Goal: Transaction & Acquisition: Purchase product/service

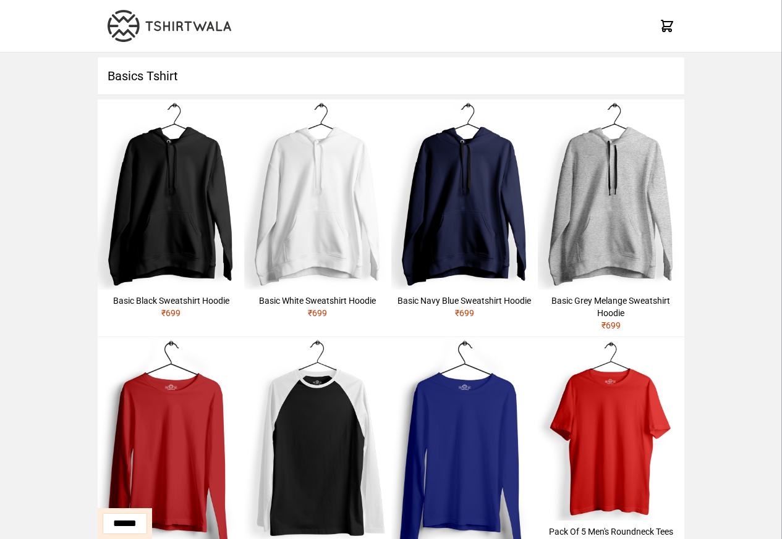
scroll to position [341, 0]
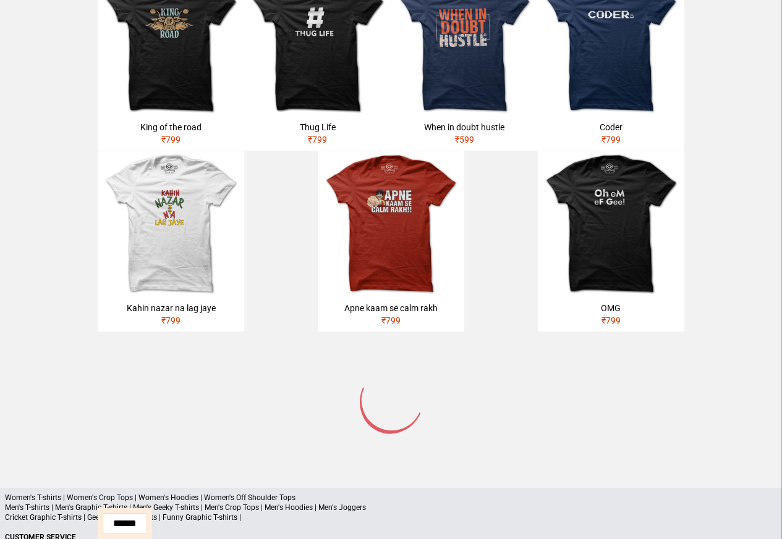
scroll to position [590, 0]
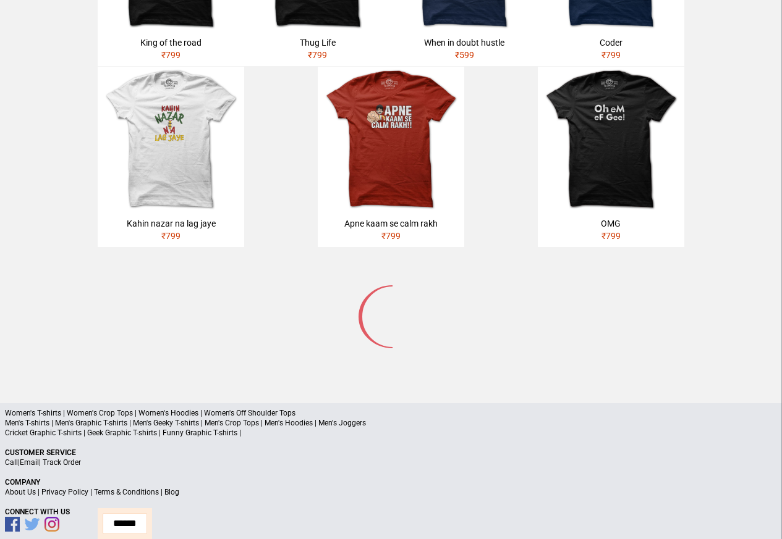
click at [518, 428] on p "Cricket Graphic T-shirts | Geek Graphic T-shirts | Funny Graphic T-shirts |" at bounding box center [391, 433] width 772 height 10
click at [517, 428] on p "Cricket Graphic T-shirts | Geek Graphic T-shirts | Funny Graphic T-shirts |" at bounding box center [391, 433] width 772 height 10
click at [165, 219] on div "Kahin nazar na lag jaye" at bounding box center [171, 225] width 140 height 12
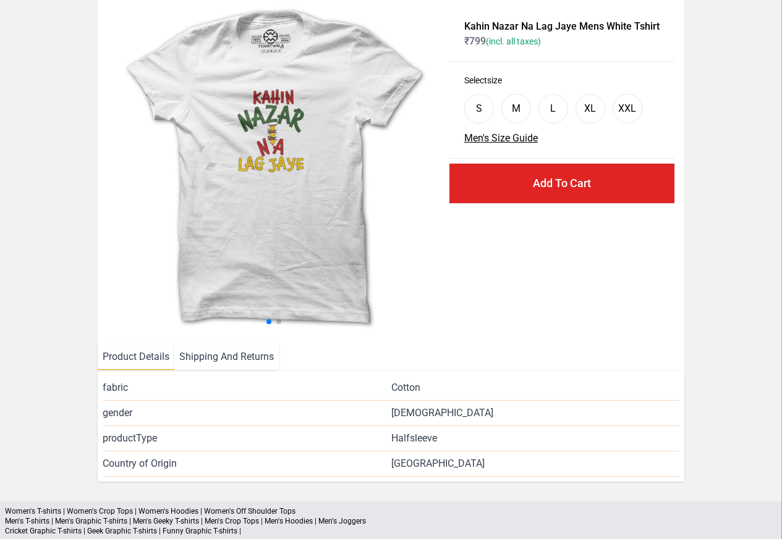
scroll to position [171, 0]
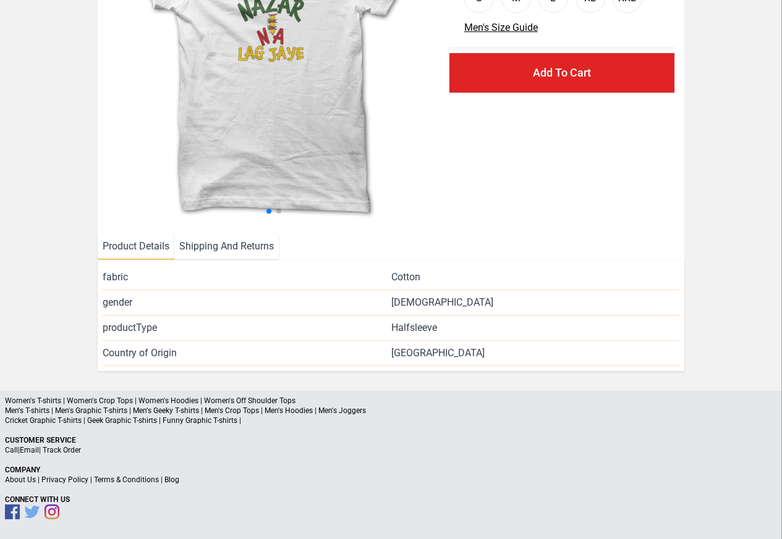
click at [195, 426] on div "Women's T-shirts | Women's Crop Tops | Women's Hoodies | Women's Off Shoulder T…" at bounding box center [391, 465] width 782 height 148
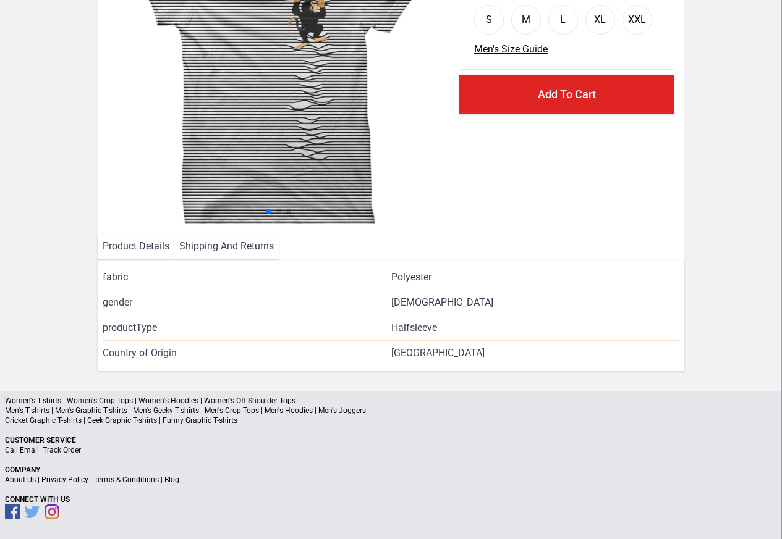
scroll to position [150, 0]
